Goal: Task Accomplishment & Management: Manage account settings

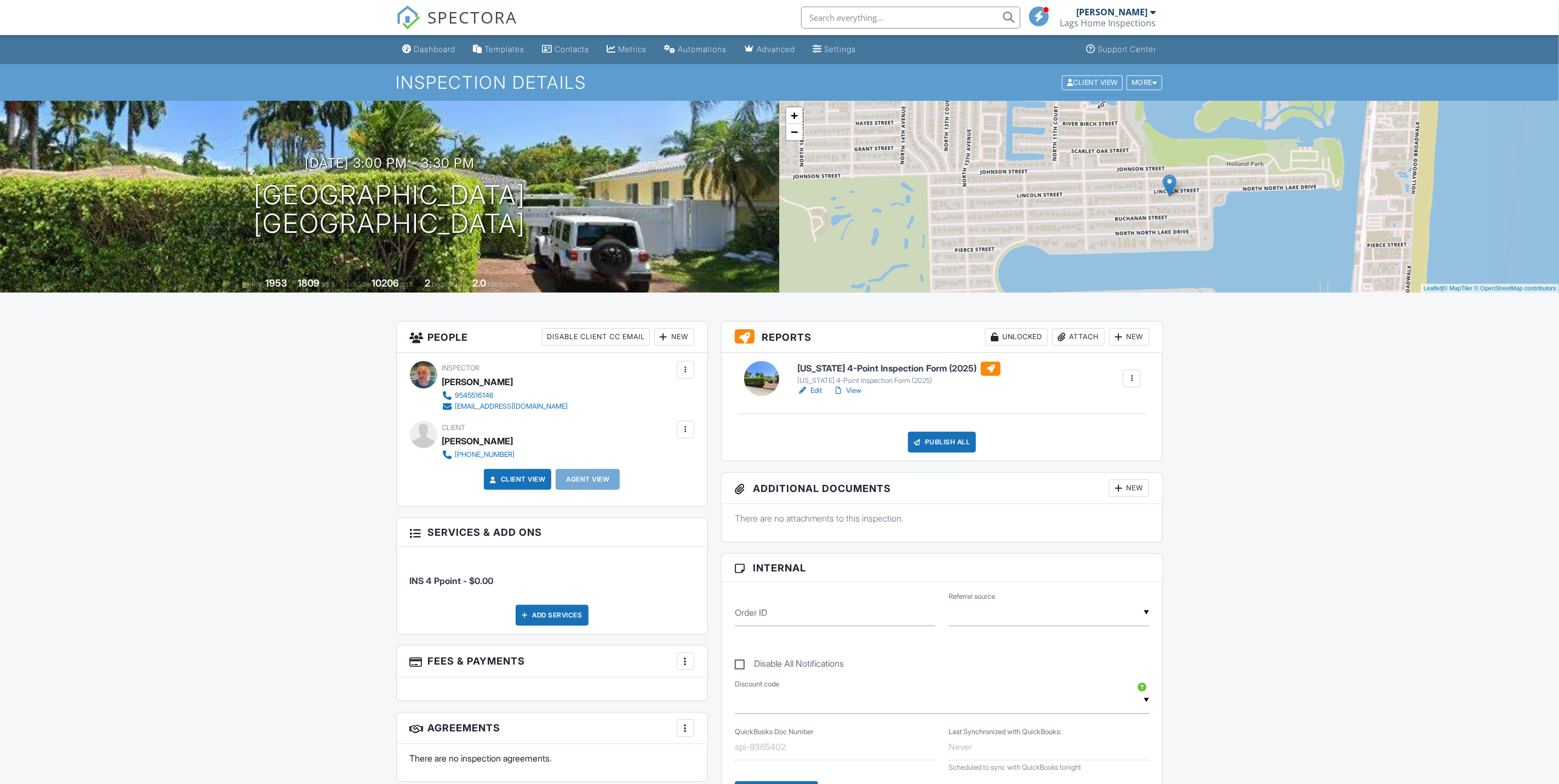
click at [812, 389] on link "Edit" at bounding box center [809, 390] width 25 height 11
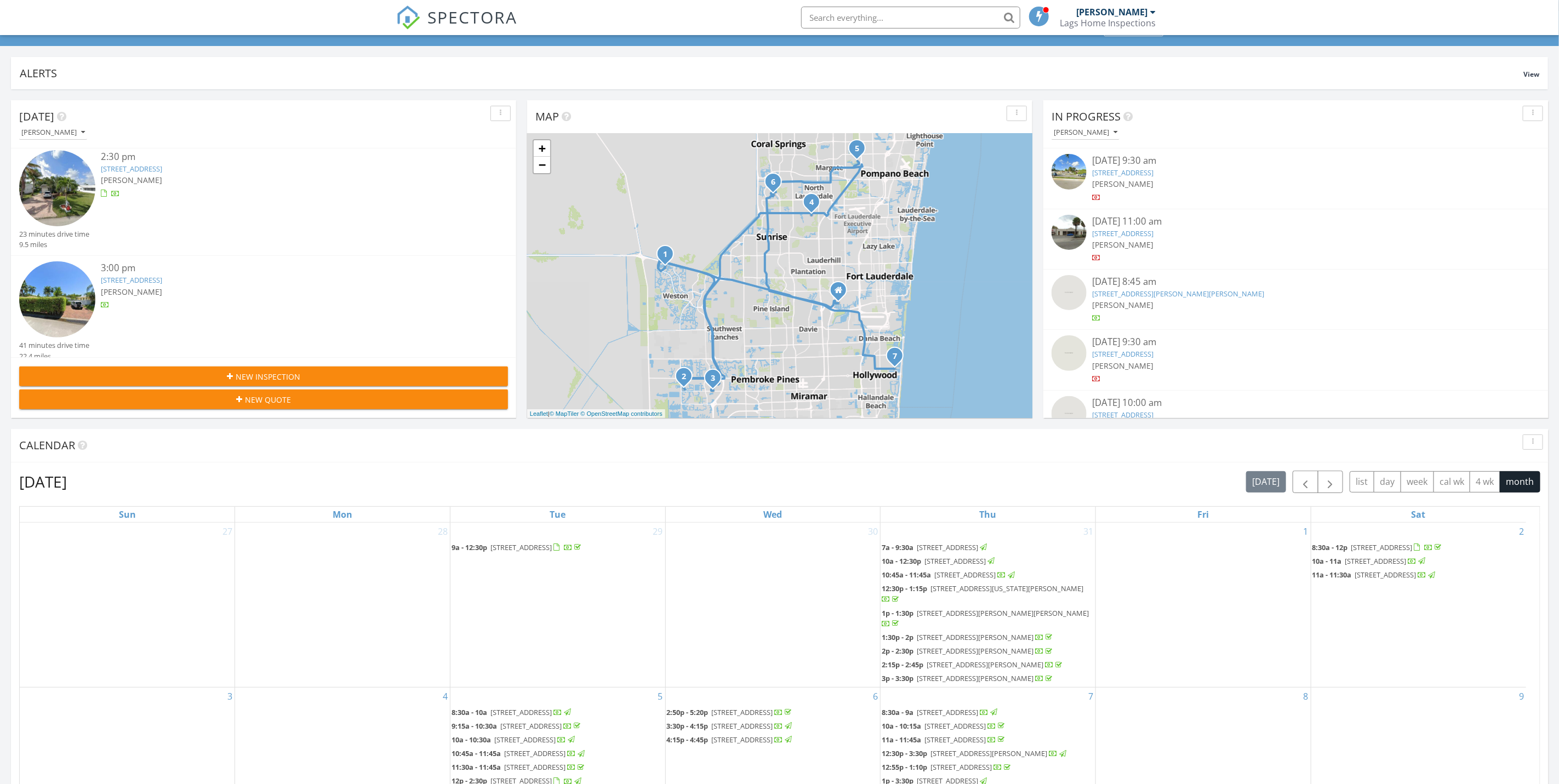
scroll to position [82, 0]
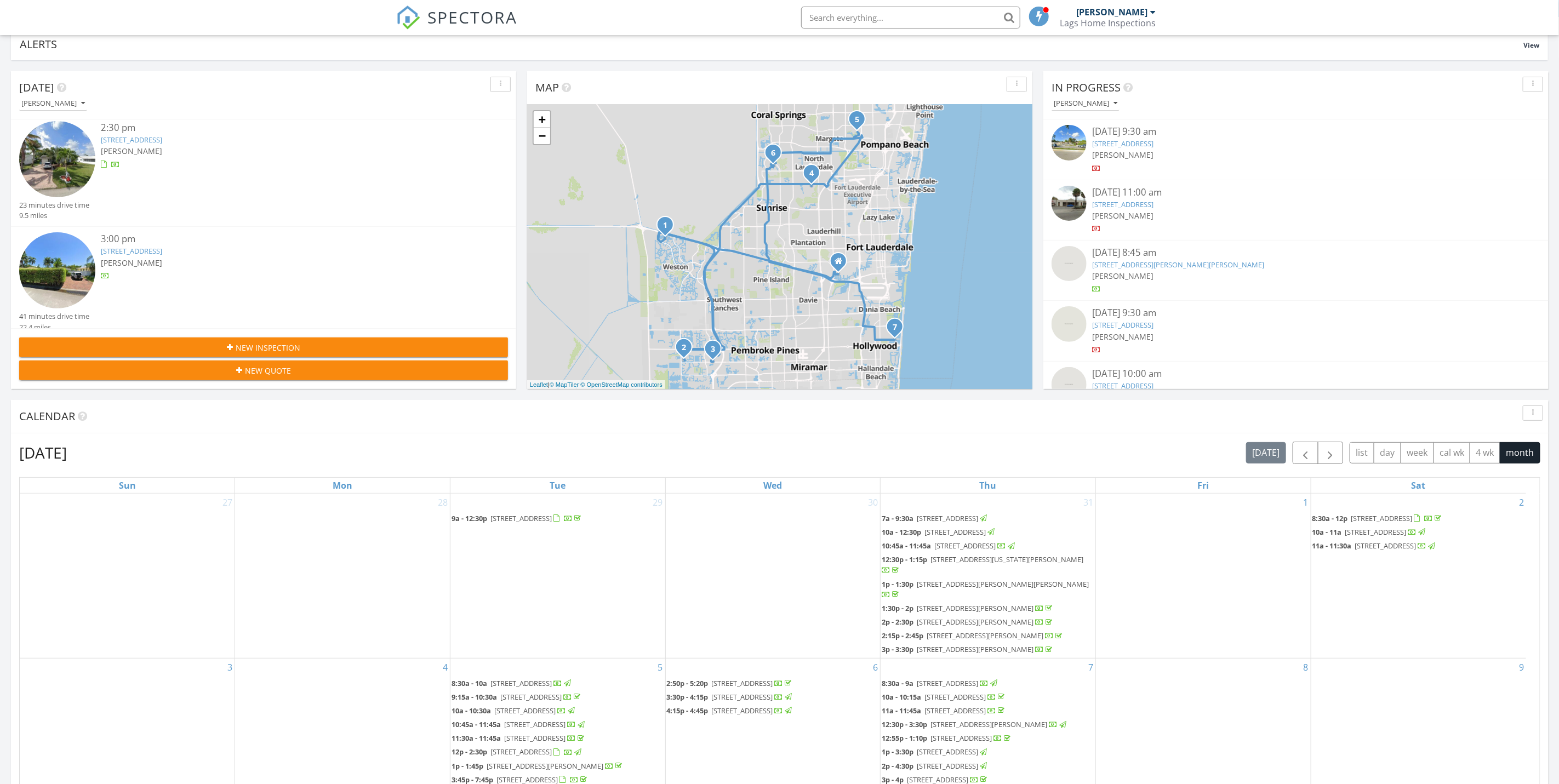
click at [222, 236] on div "3:00 pm" at bounding box center [284, 238] width 367 height 14
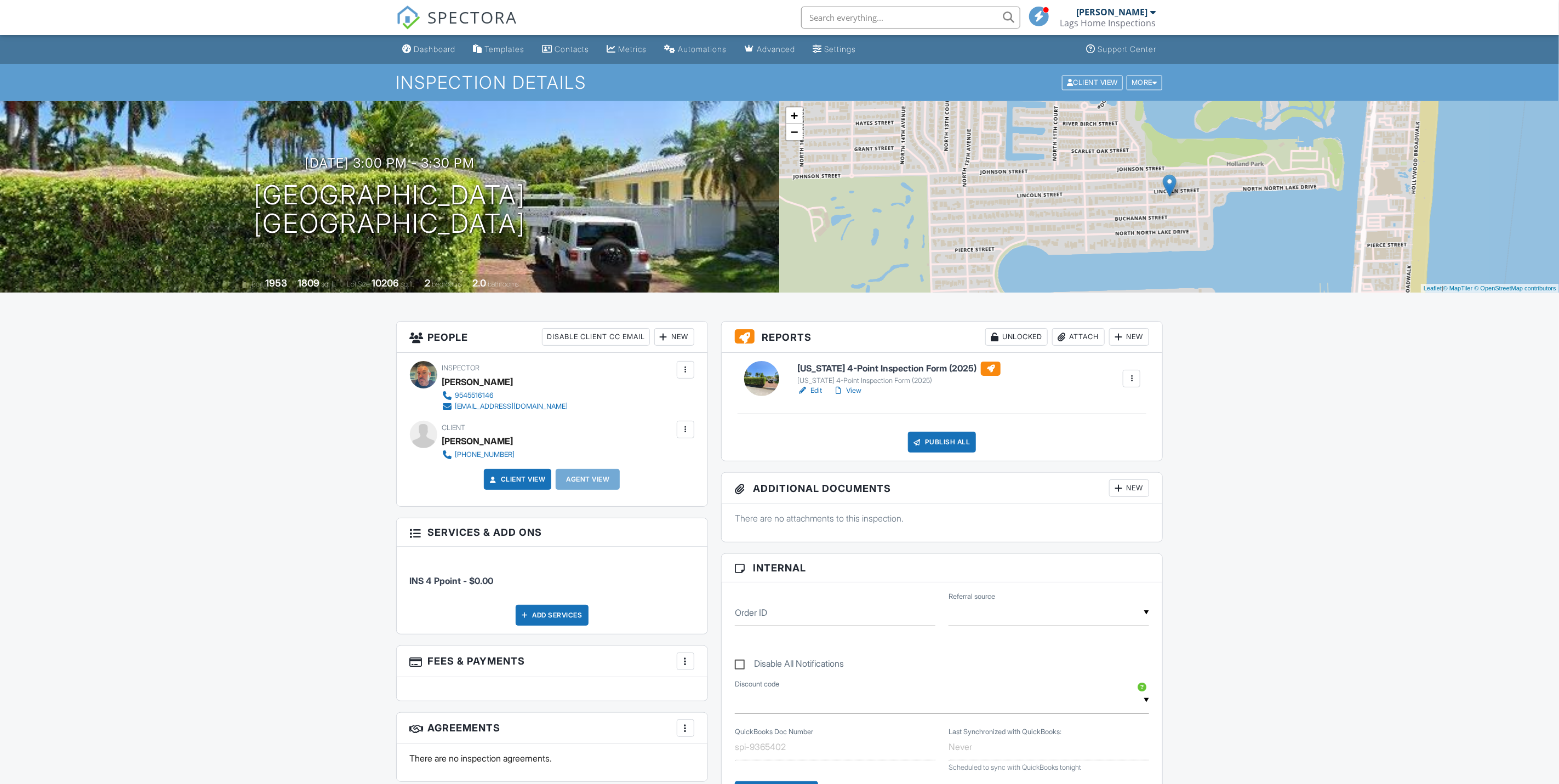
click at [814, 389] on link "Edit" at bounding box center [809, 390] width 25 height 11
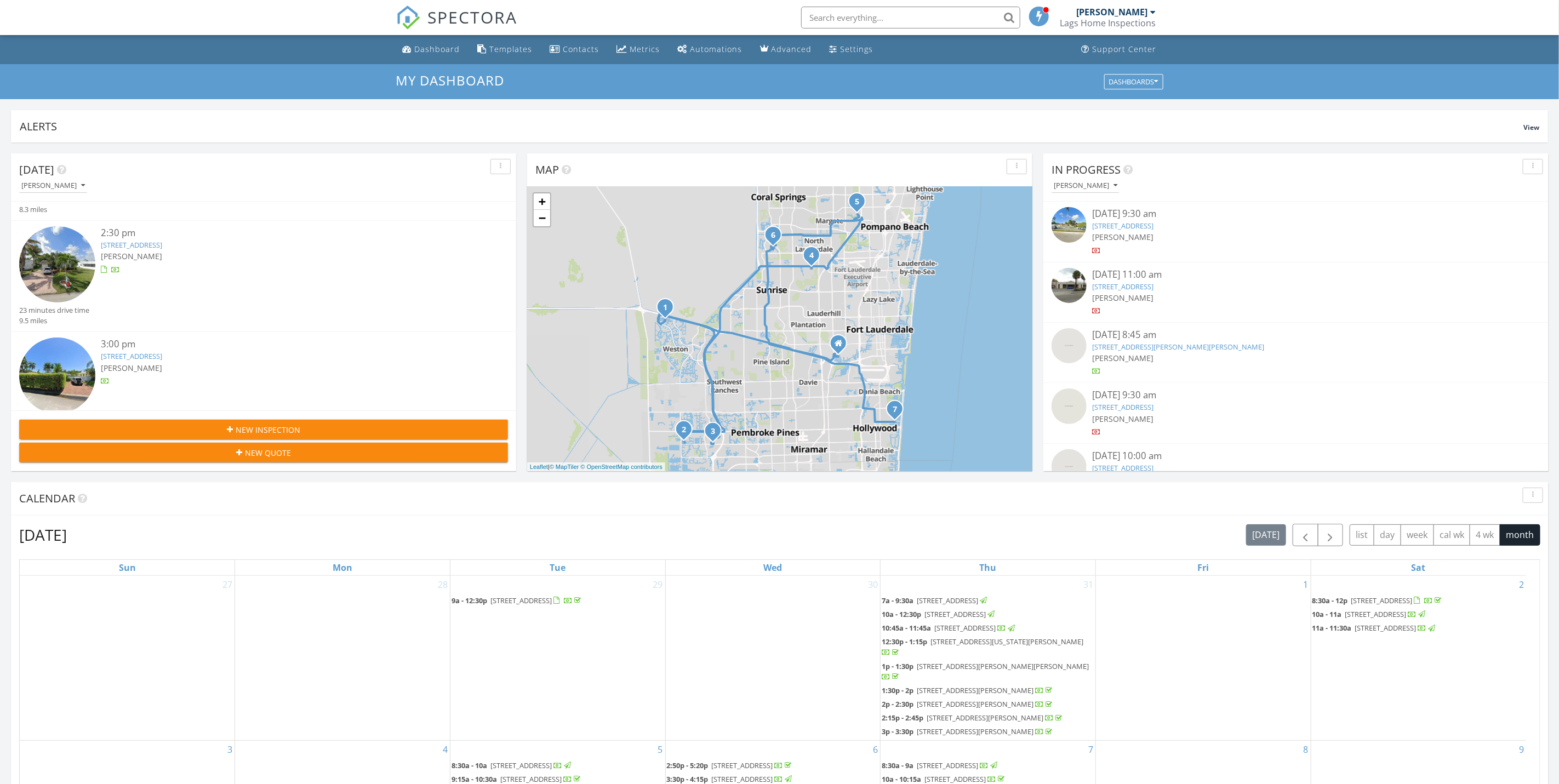
scroll to position [560, 0]
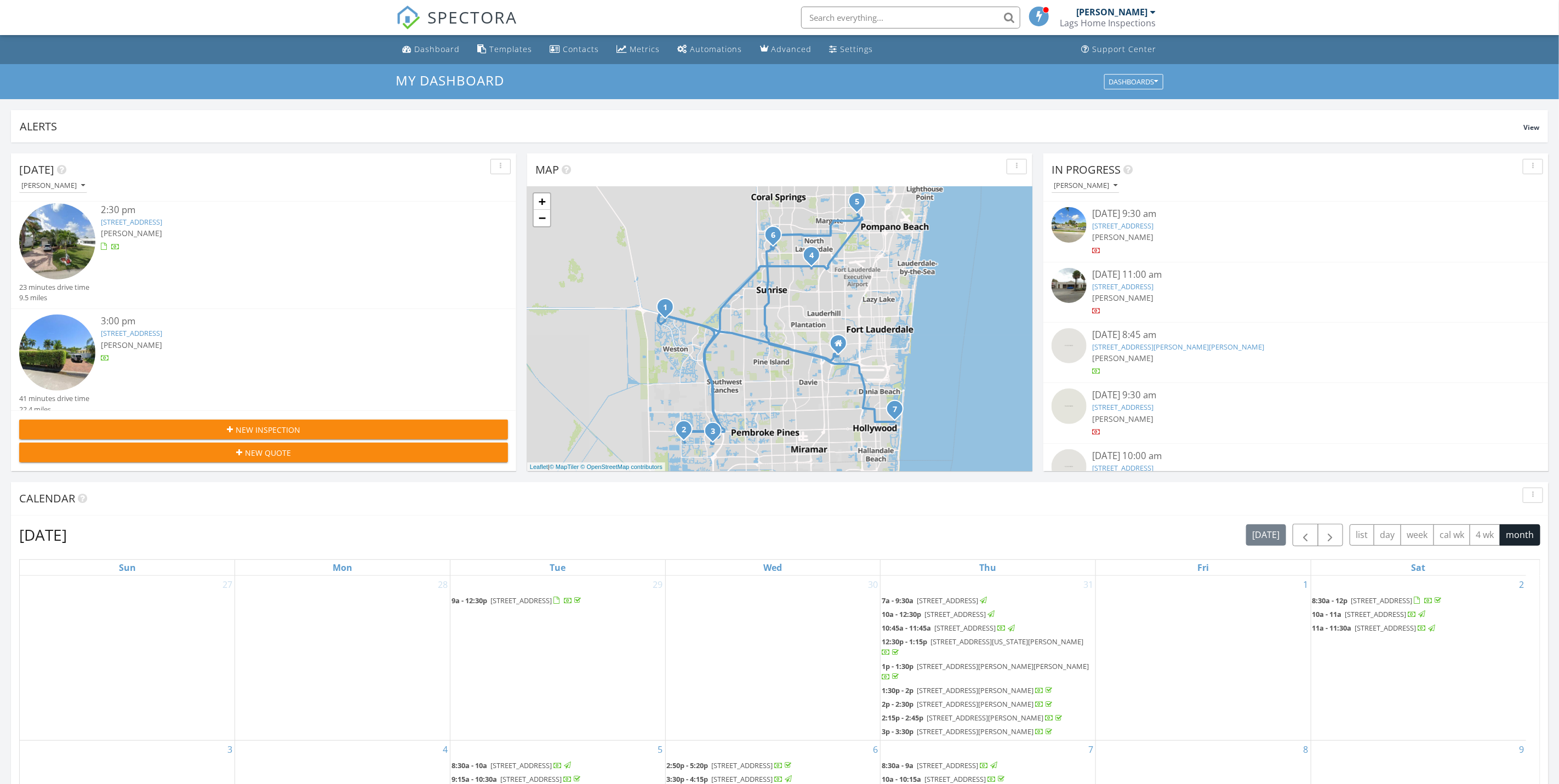
click at [224, 341] on div "[PERSON_NAME]" at bounding box center [284, 345] width 367 height 12
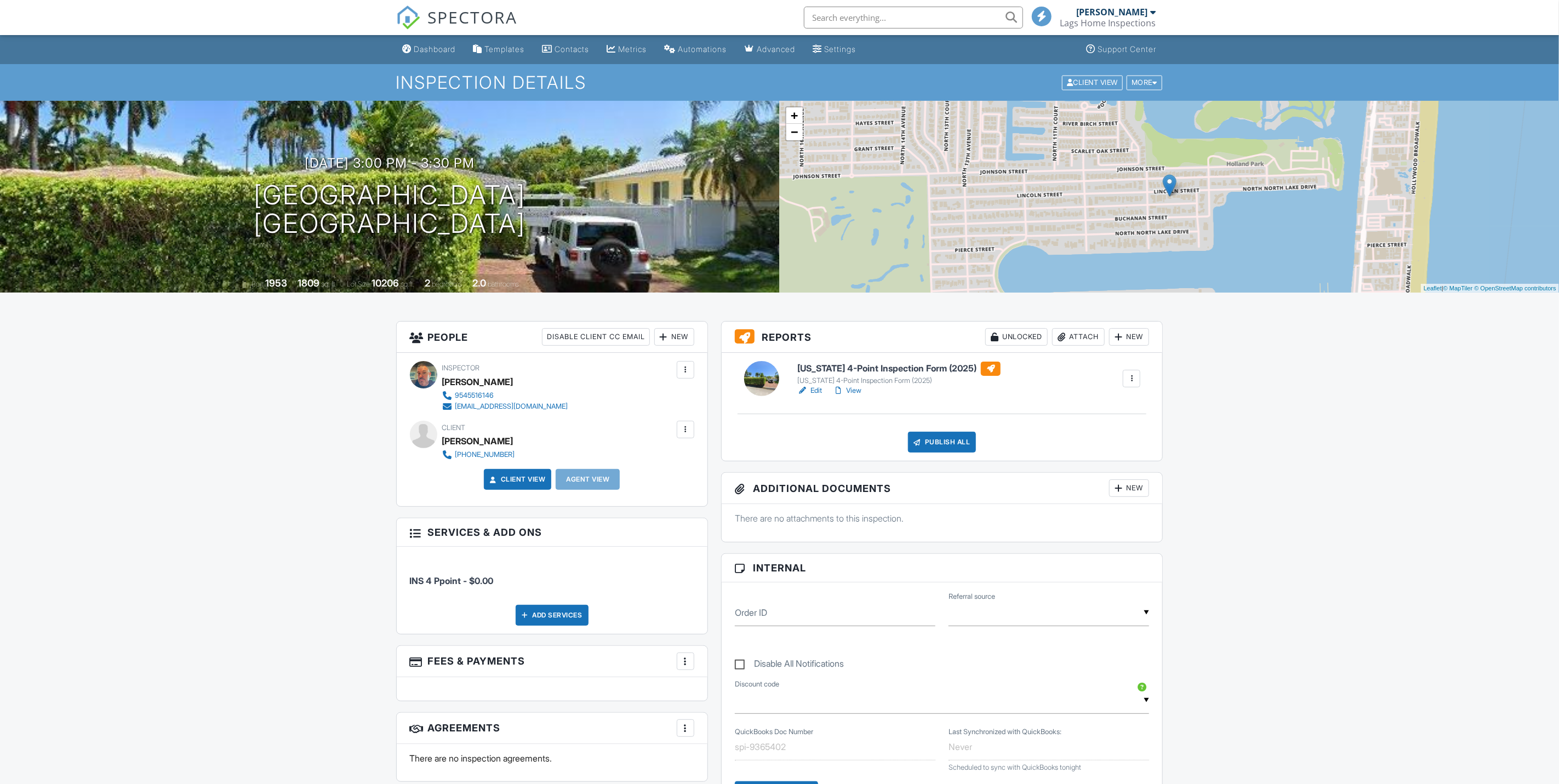
click at [812, 393] on link "Edit" at bounding box center [809, 390] width 25 height 11
